Goal: Transaction & Acquisition: Register for event/course

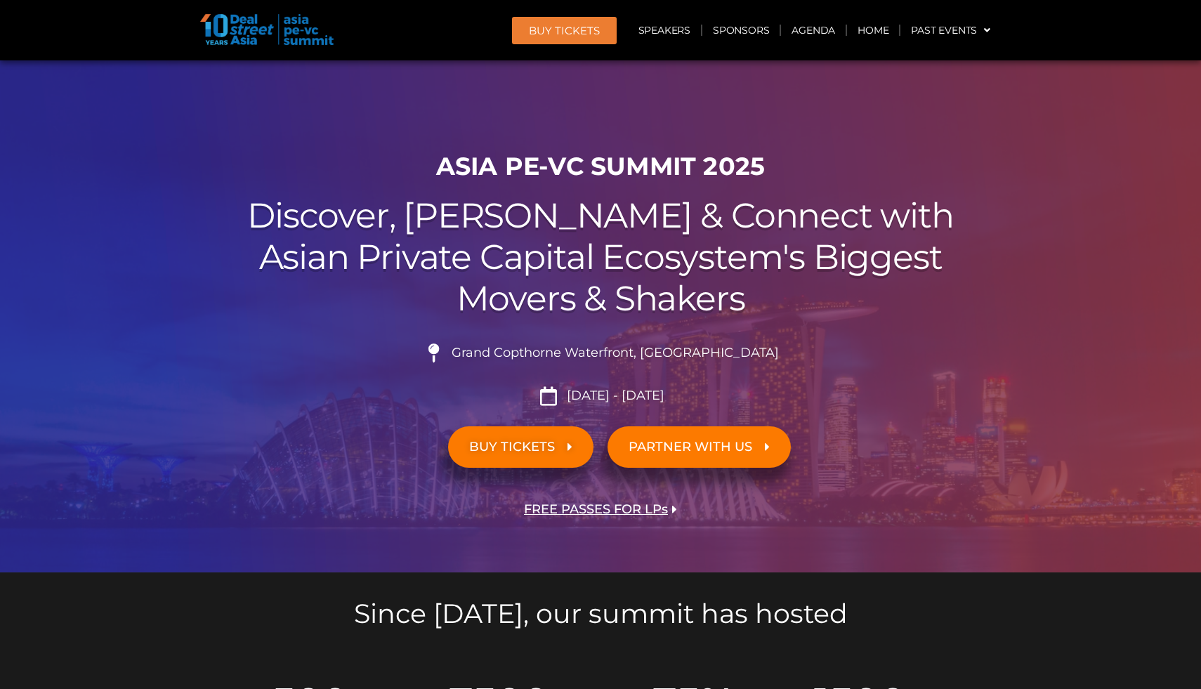
click at [643, 442] on span "PARTNER WITH US" at bounding box center [691, 446] width 124 height 13
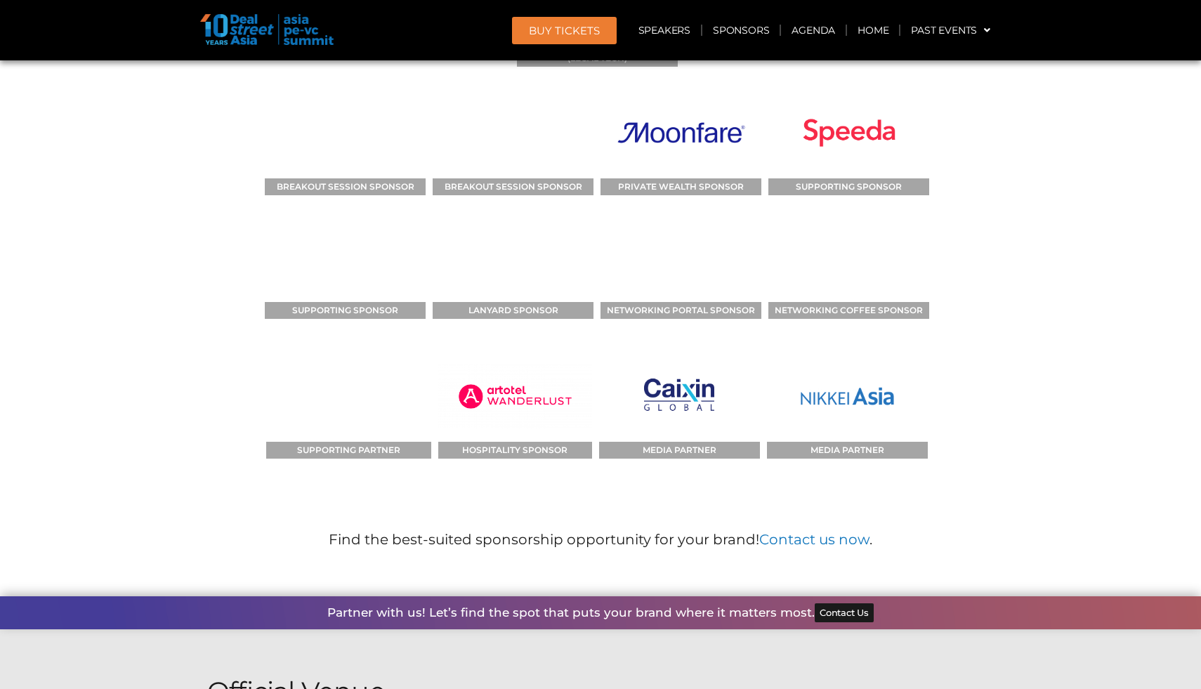
scroll to position [14745, 0]
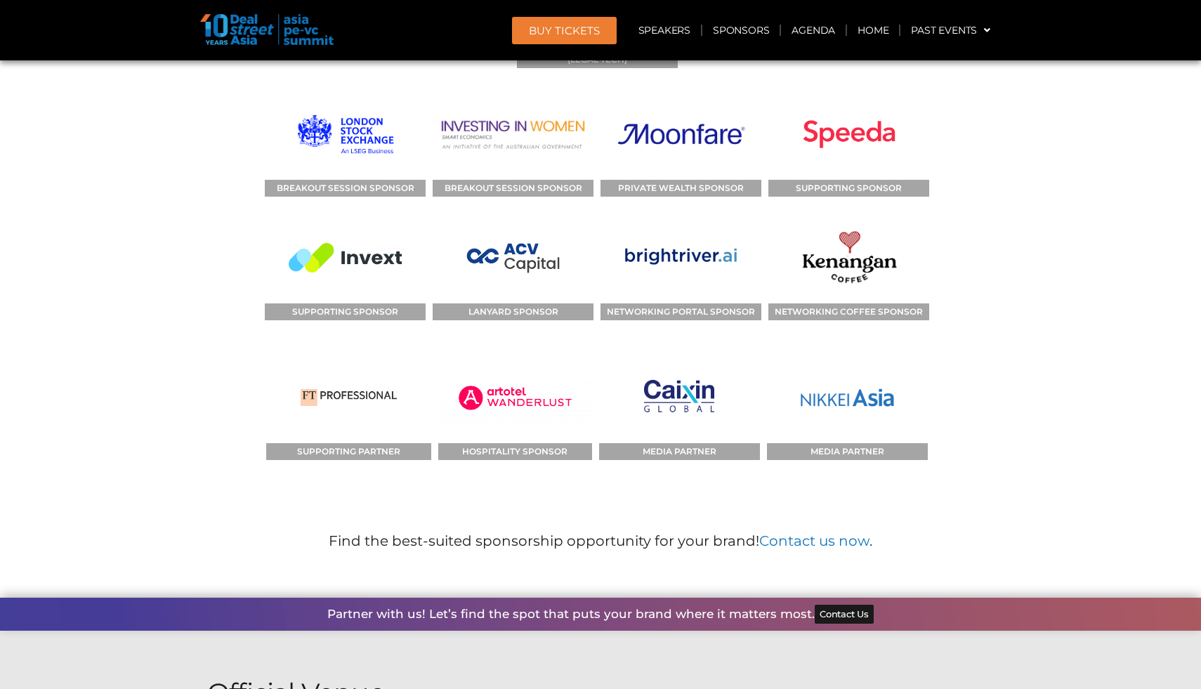
click at [830, 610] on span "Contact Us" at bounding box center [844, 614] width 49 height 9
click at [843, 610] on span "Contact Us" at bounding box center [844, 614] width 49 height 9
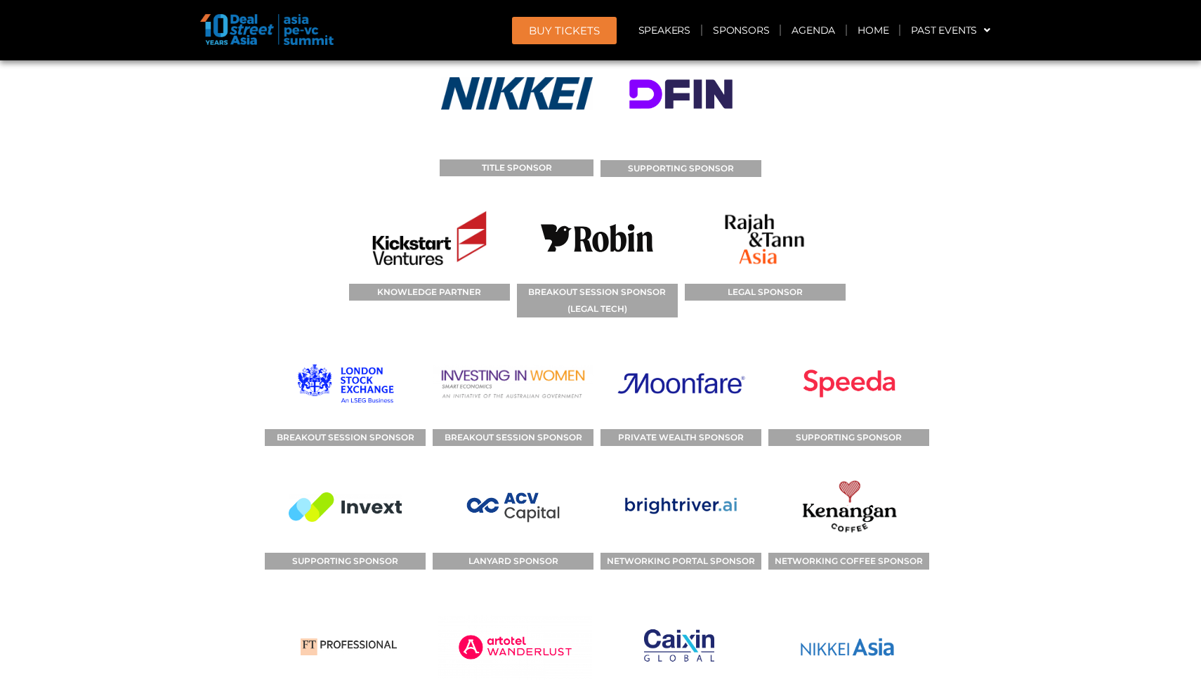
scroll to position [14497, 0]
